Goal: Transaction & Acquisition: Purchase product/service

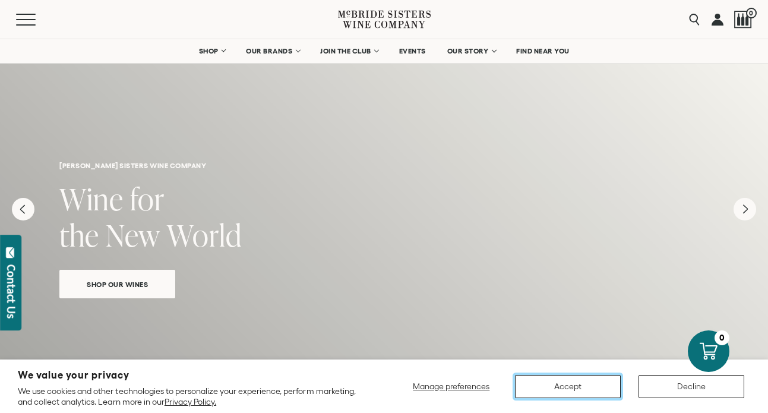
click at [554, 394] on button "Accept" at bounding box center [568, 386] width 106 height 23
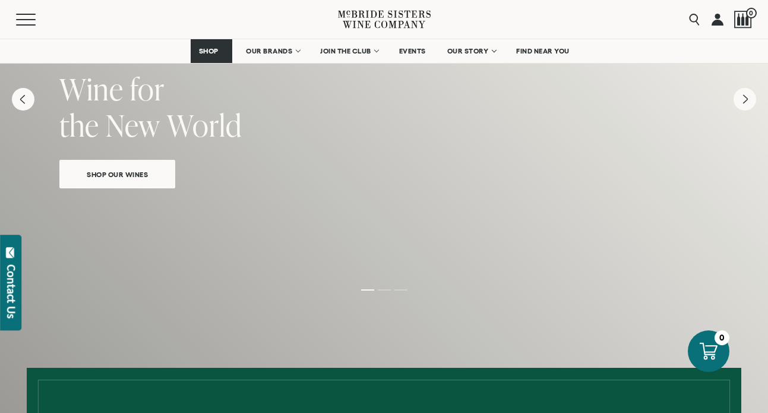
scroll to position [113, 0]
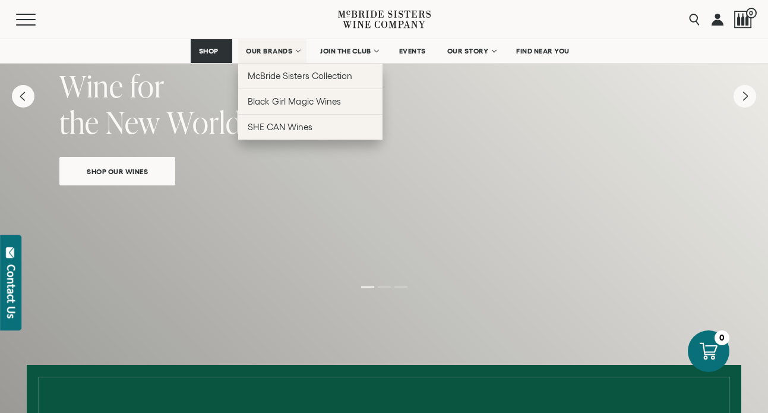
click at [270, 52] on span "OUR BRANDS" at bounding box center [269, 51] width 46 height 8
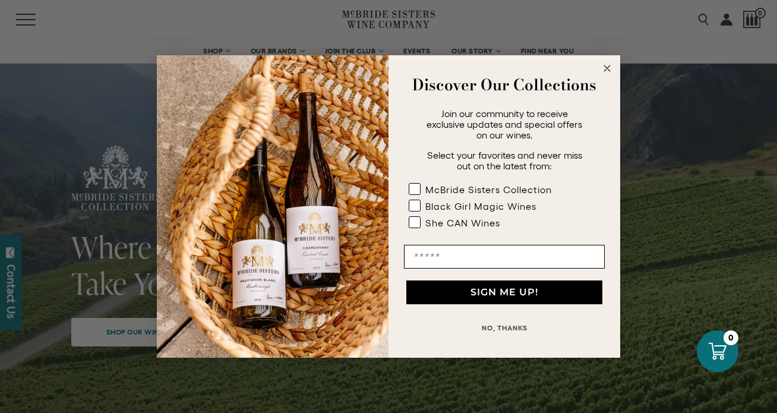
click at [601, 65] on circle "Close dialog" at bounding box center [608, 69] width 14 height 14
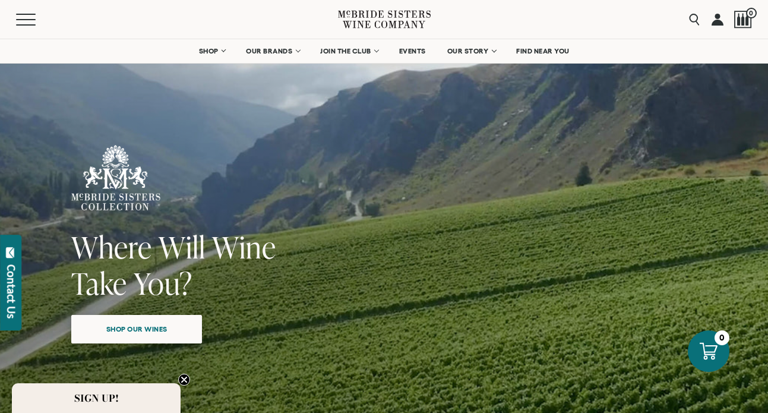
click at [143, 327] on span "Shop our wines" at bounding box center [137, 328] width 103 height 23
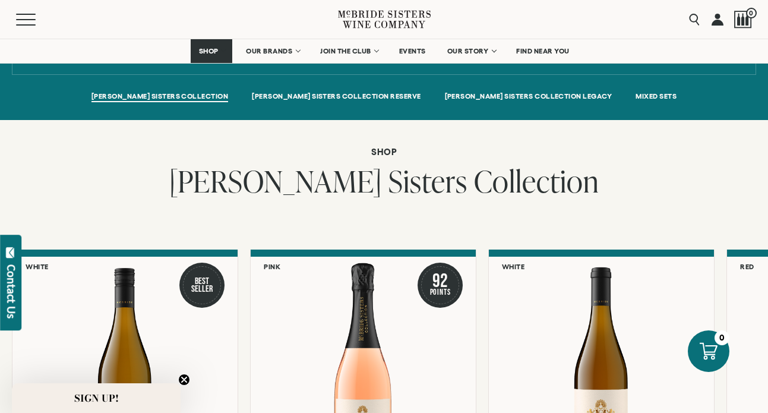
scroll to position [837, 0]
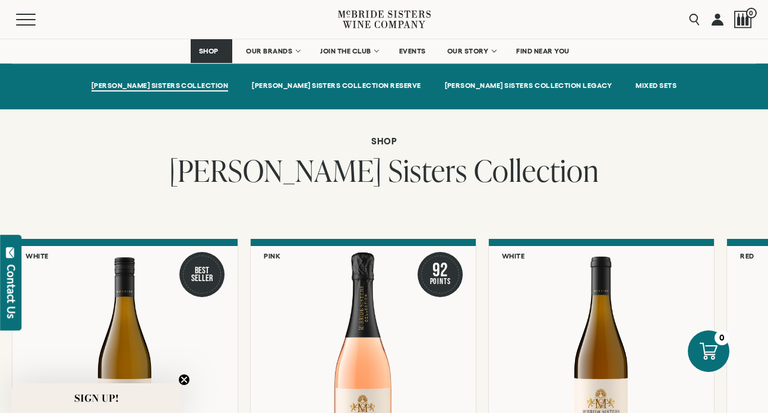
click at [186, 380] on circle "Close teaser" at bounding box center [184, 379] width 11 height 11
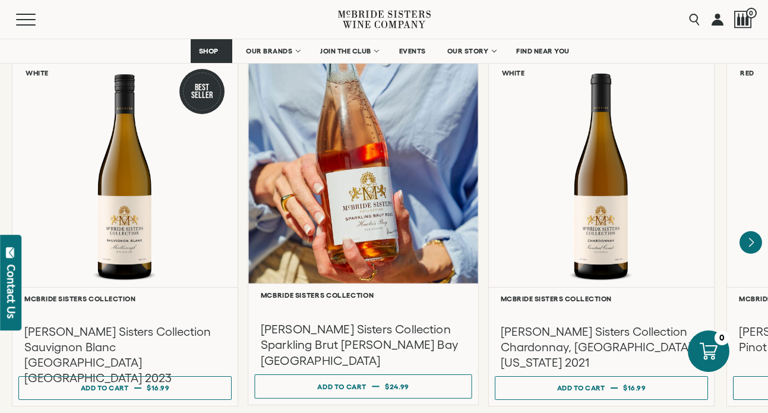
scroll to position [1021, 0]
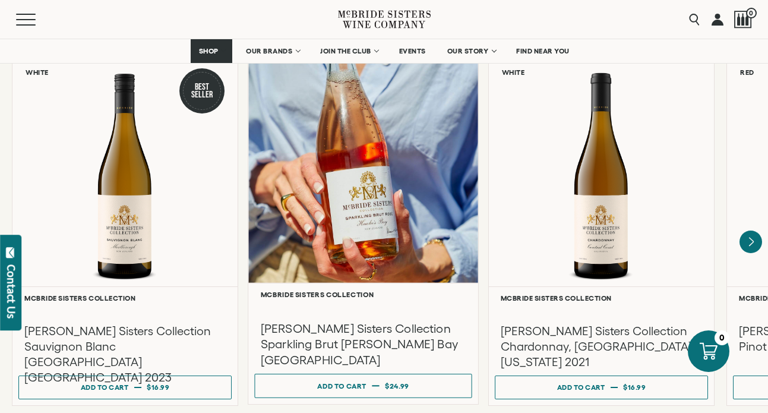
click at [326, 132] on div at bounding box center [363, 168] width 230 height 229
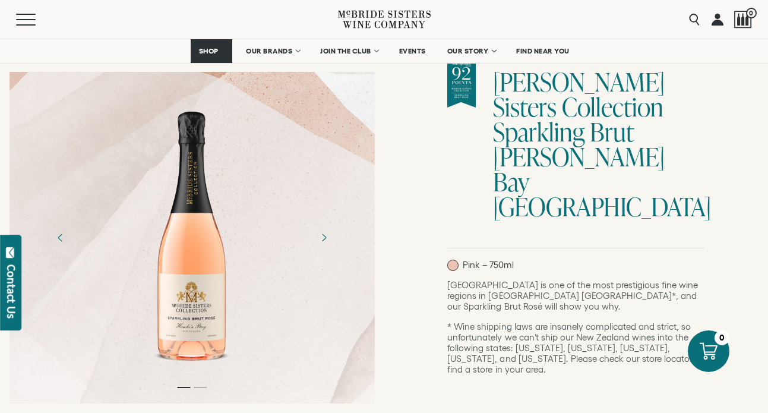
scroll to position [102, 0]
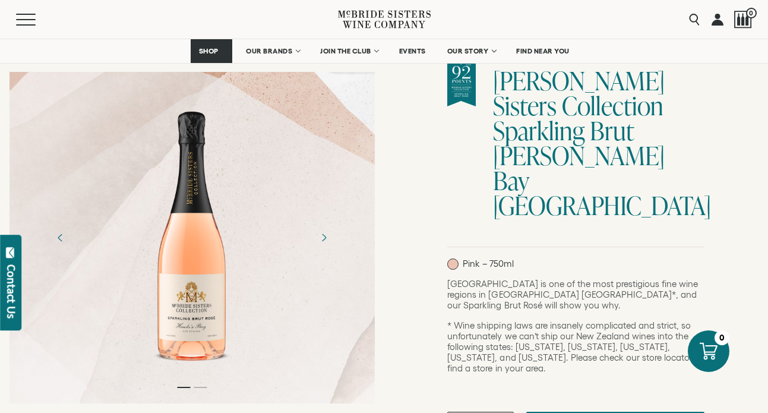
click at [192, 349] on div at bounding box center [192, 237] width 87 height 267
click at [321, 237] on icon "Next" at bounding box center [323, 237] width 21 height 21
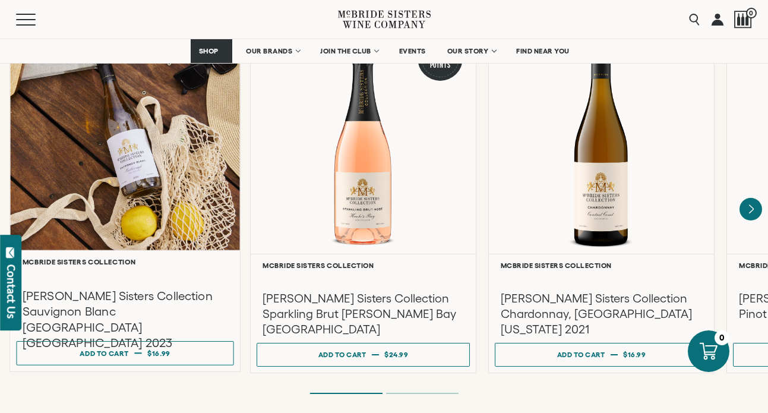
scroll to position [1025, 0]
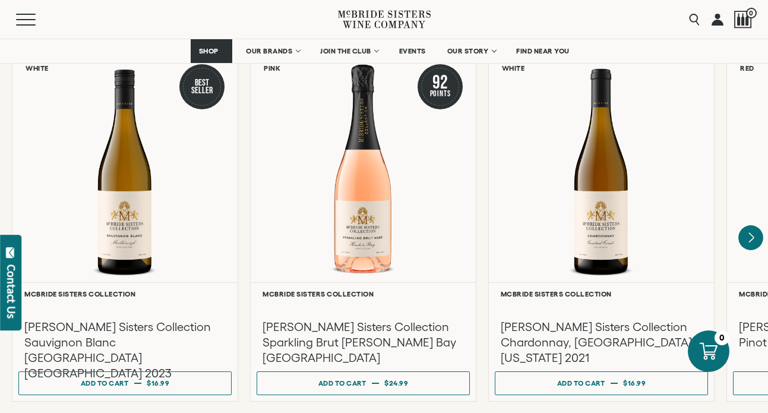
click at [741, 225] on icon "Next" at bounding box center [750, 237] width 25 height 25
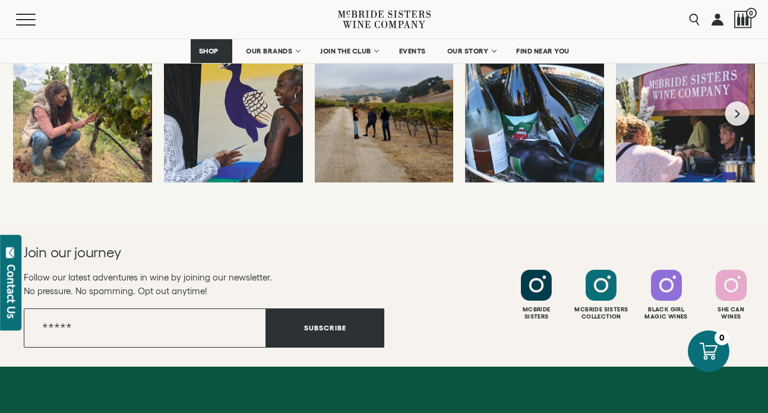
scroll to position [5278, 0]
